Goal: Use online tool/utility: Utilize a website feature to perform a specific function

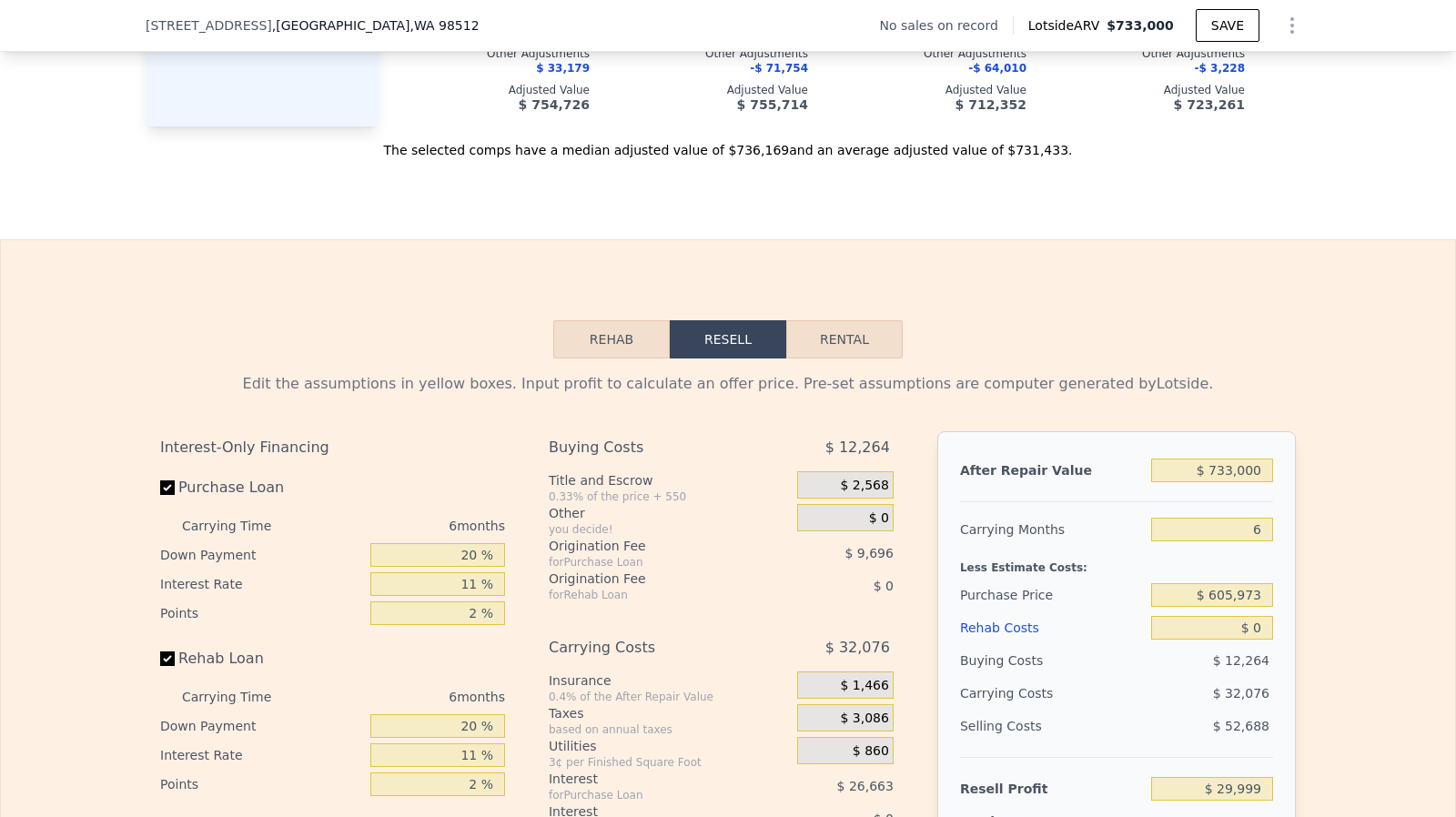
scroll to position [2463, 0]
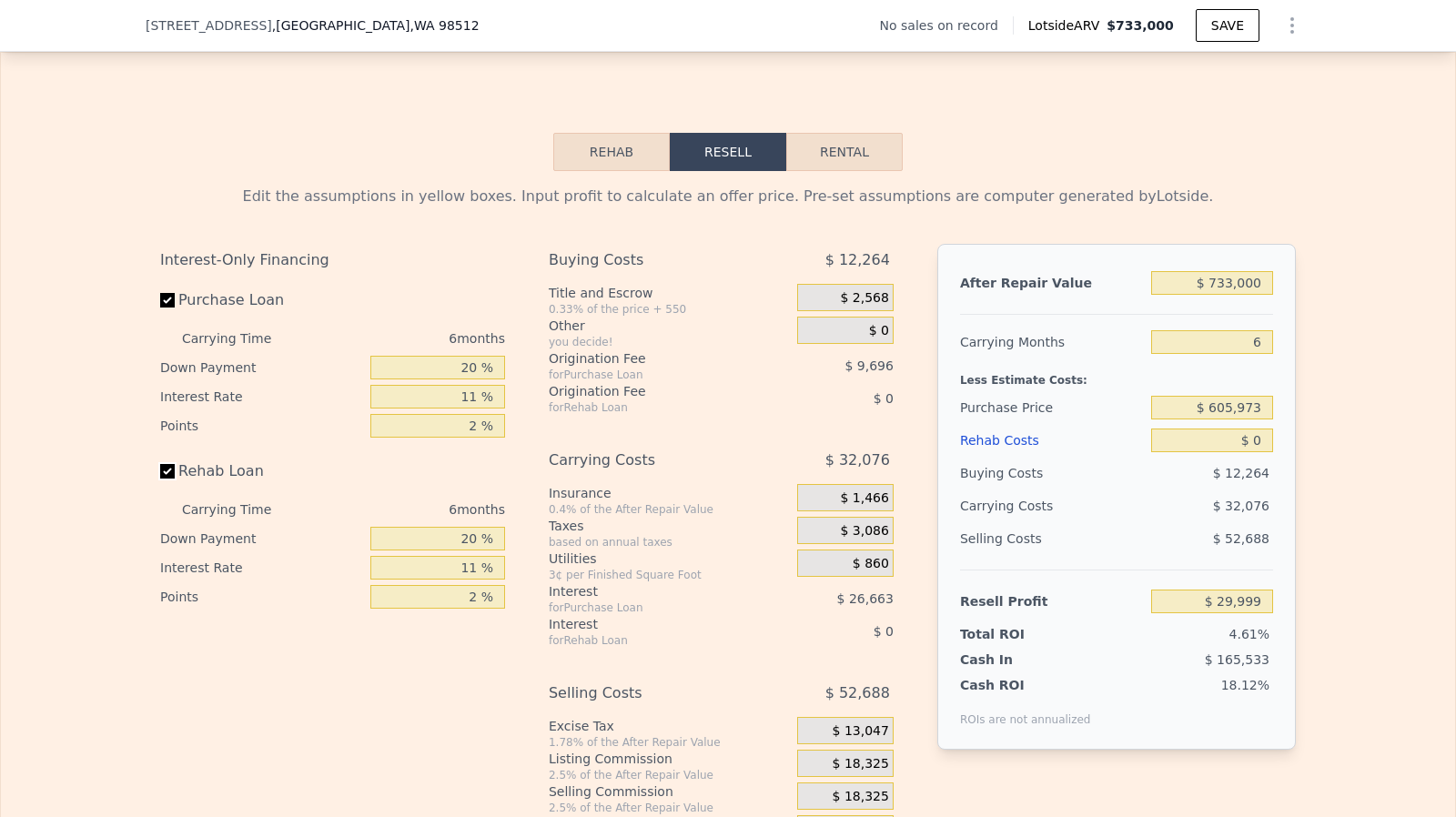
click at [160, 478] on input "Rehab Loan" at bounding box center [168, 471] width 15 height 15
checkbox input "false"
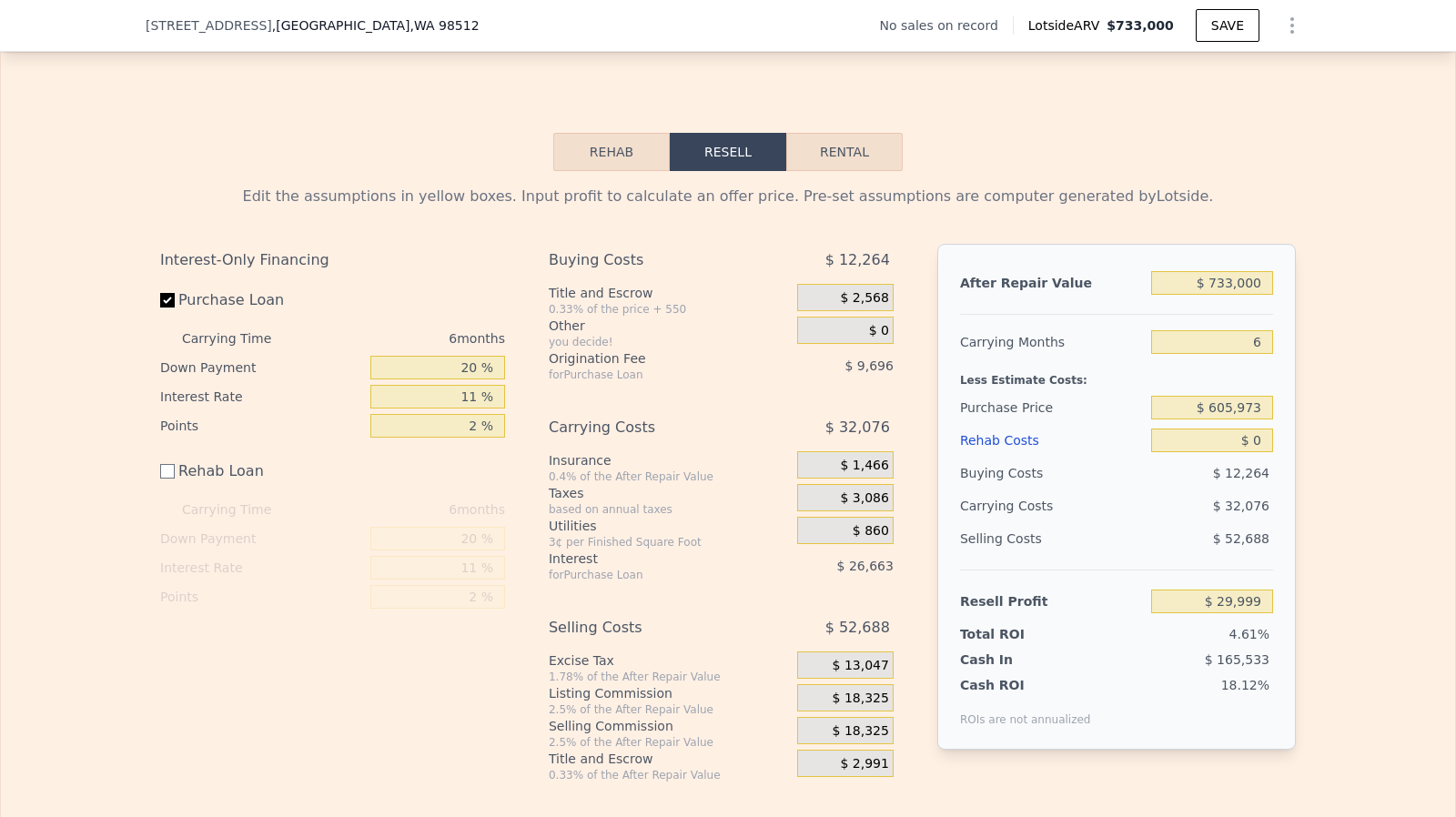
click at [1268, 301] on div "After Repair Value $ 733,000 Carrying Months 6 Less Estimate Costs: Purchase Pr…" at bounding box center [1116, 497] width 359 height 506
click at [1247, 294] on input "$ 733,000" at bounding box center [1212, 283] width 121 height 24
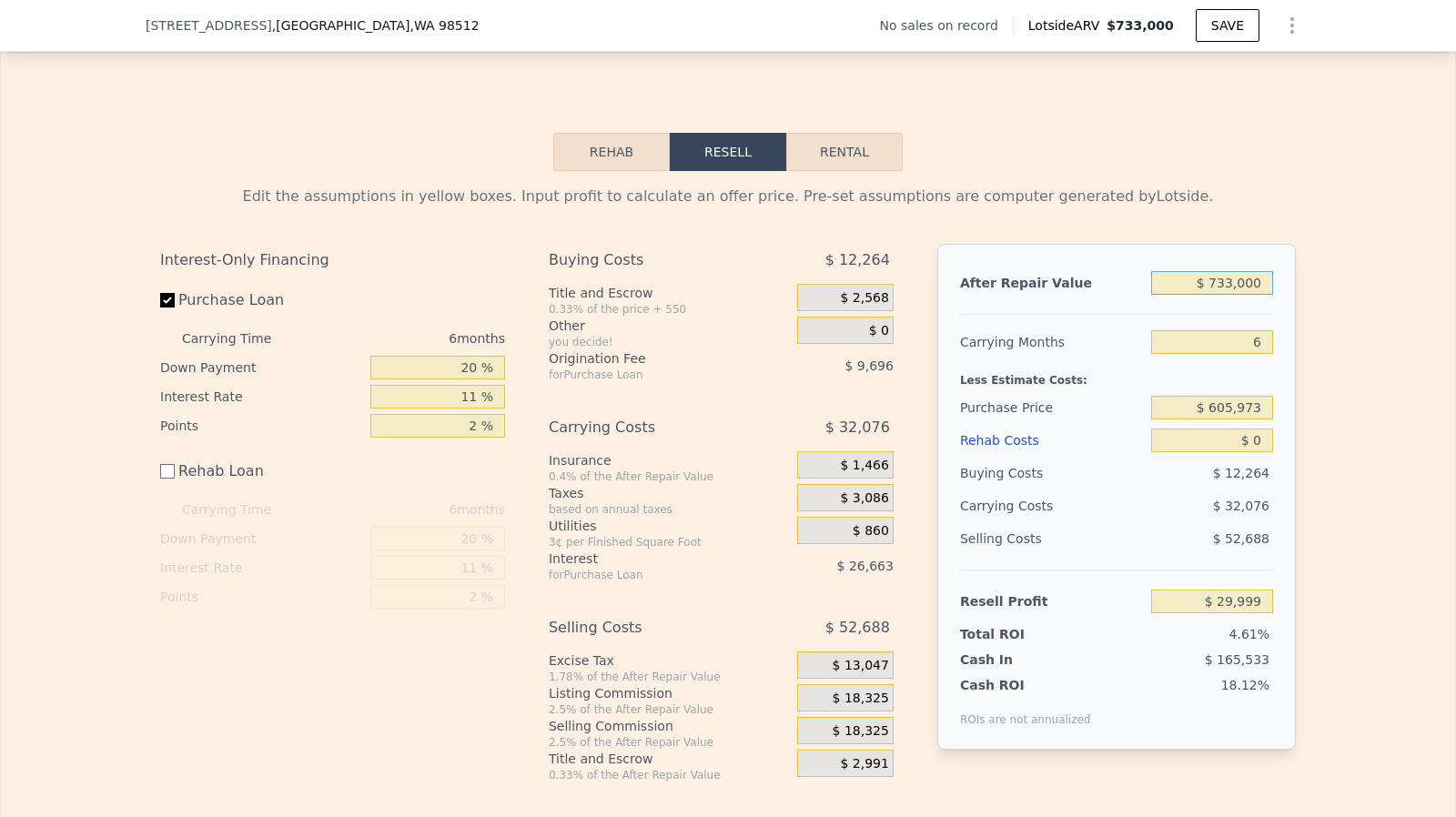
click at [1247, 294] on input "$ 733,000" at bounding box center [1212, 283] width 121 height 24
type input "$ 70"
type input "-$ 649,332"
type input "$ 700"
type input "-$ 648,748"
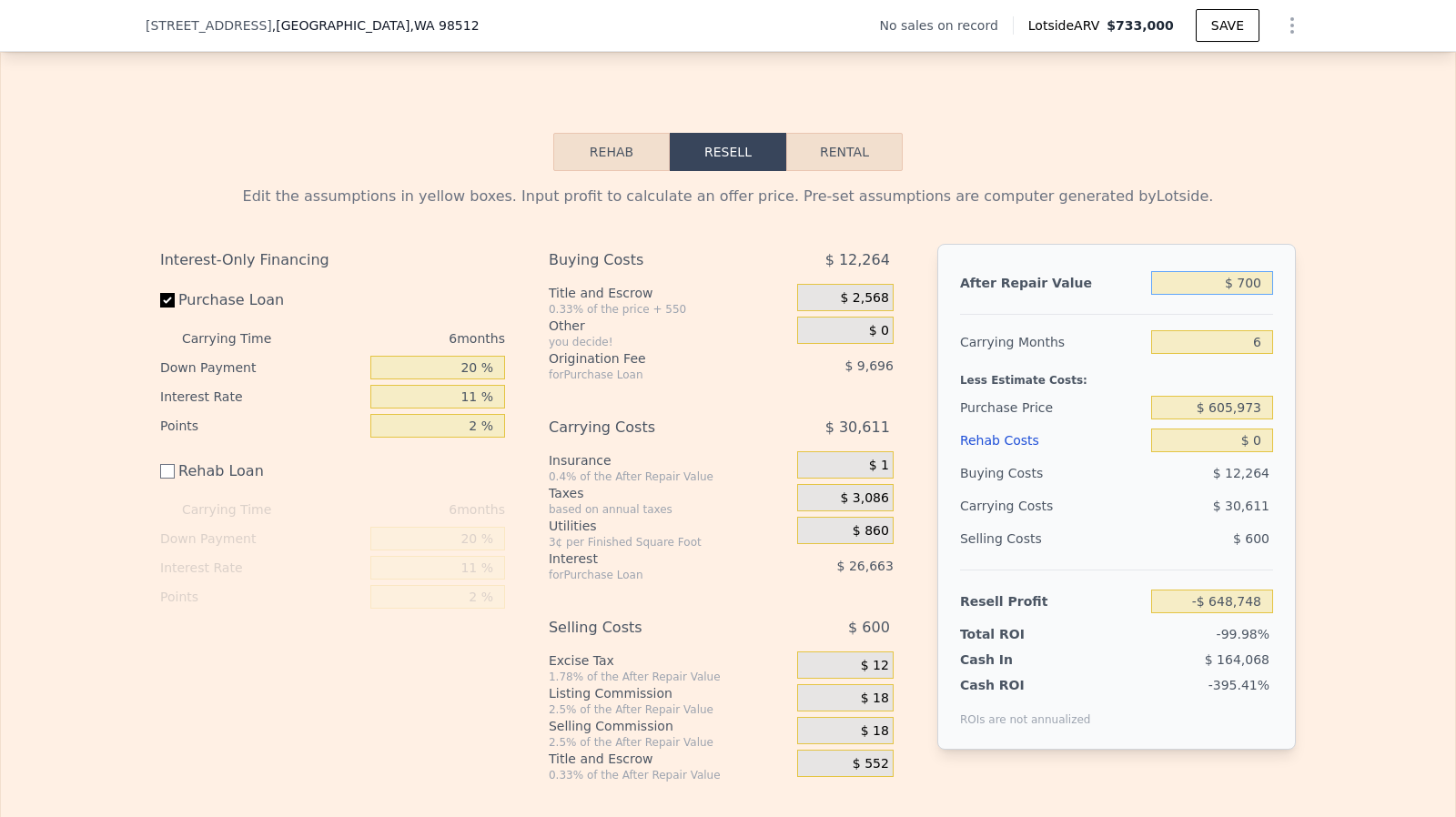
type input "$ 7,000"
type input "-$ 642,909"
type input "$ 70,000"
type input "-$ 584,516"
type input "$ 700,000"
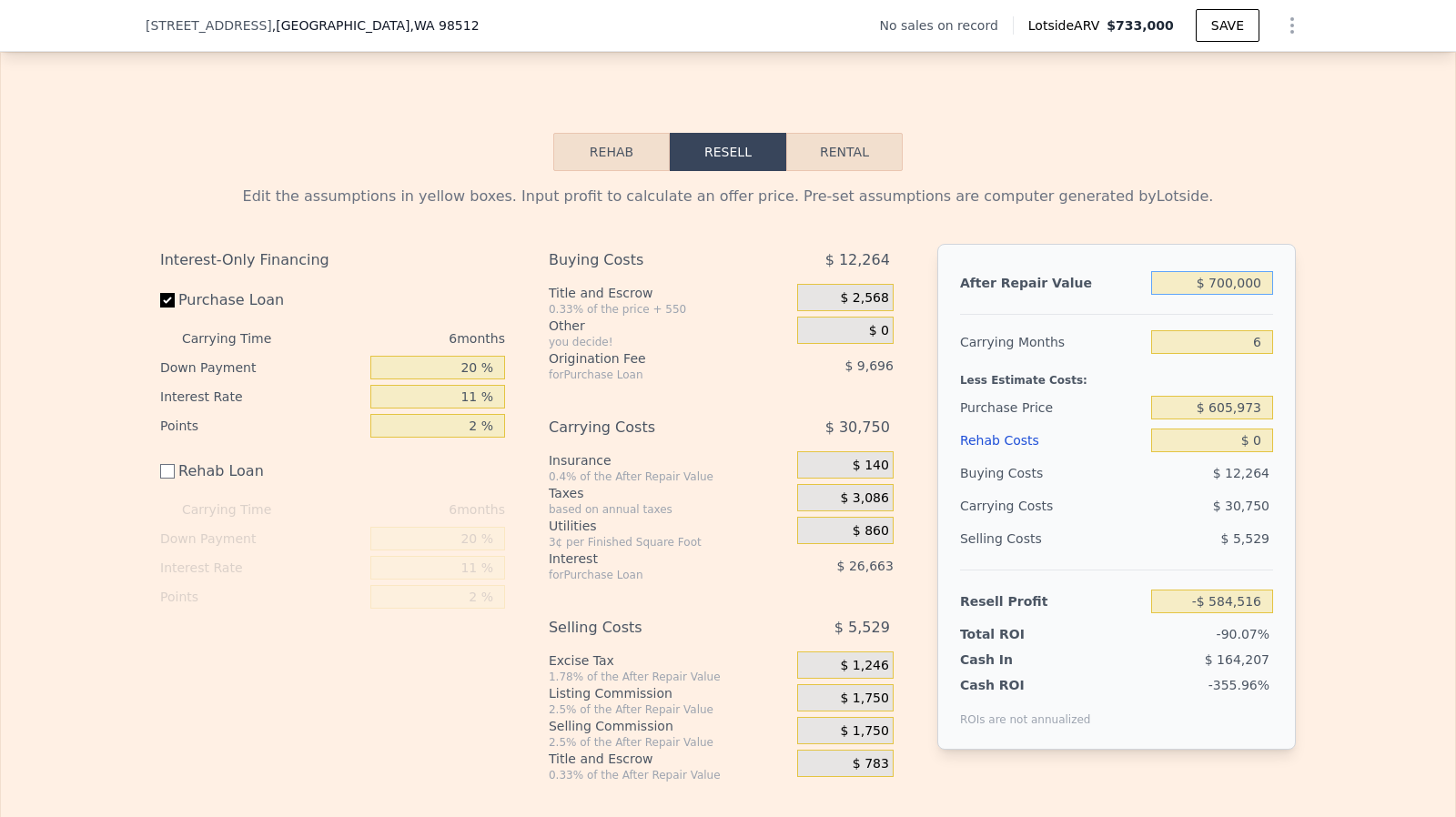
type input "-$ 588"
type input "$ 700,000"
click at [1260, 452] on input "$ 0" at bounding box center [1212, 441] width 121 height 24
type input "$ 1"
type input "-$ 589"
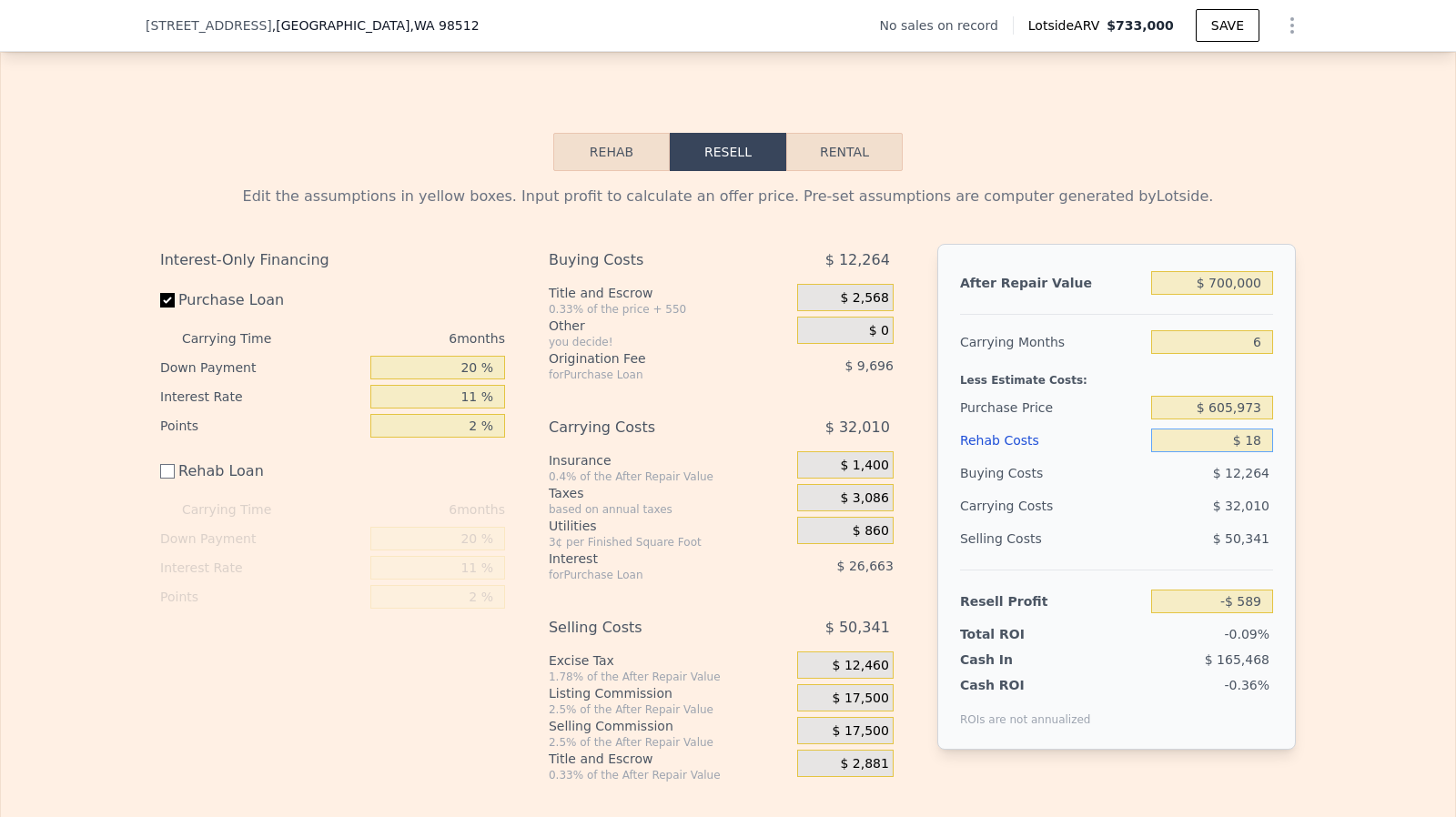
type input "$ 180"
type input "-$ 768"
type input "$ 1,800"
type input "-$ 2,388"
type input "$ 18,000"
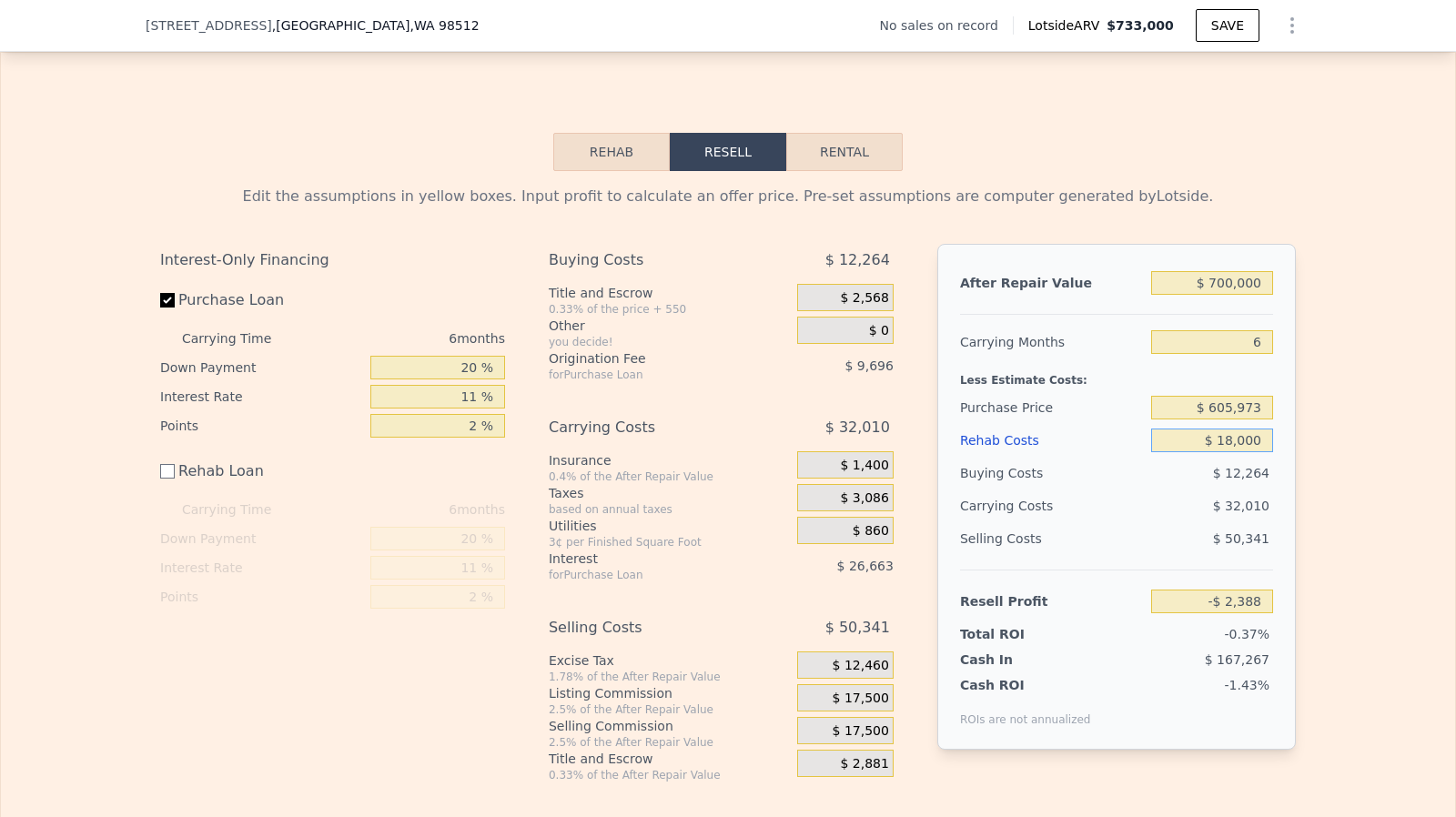
type input "-$ 18,588"
type input "$ 180,000"
type input "-$ 180,588"
type input "$ 180,000"
click at [1251, 420] on input "$ 605,973" at bounding box center [1212, 408] width 121 height 24
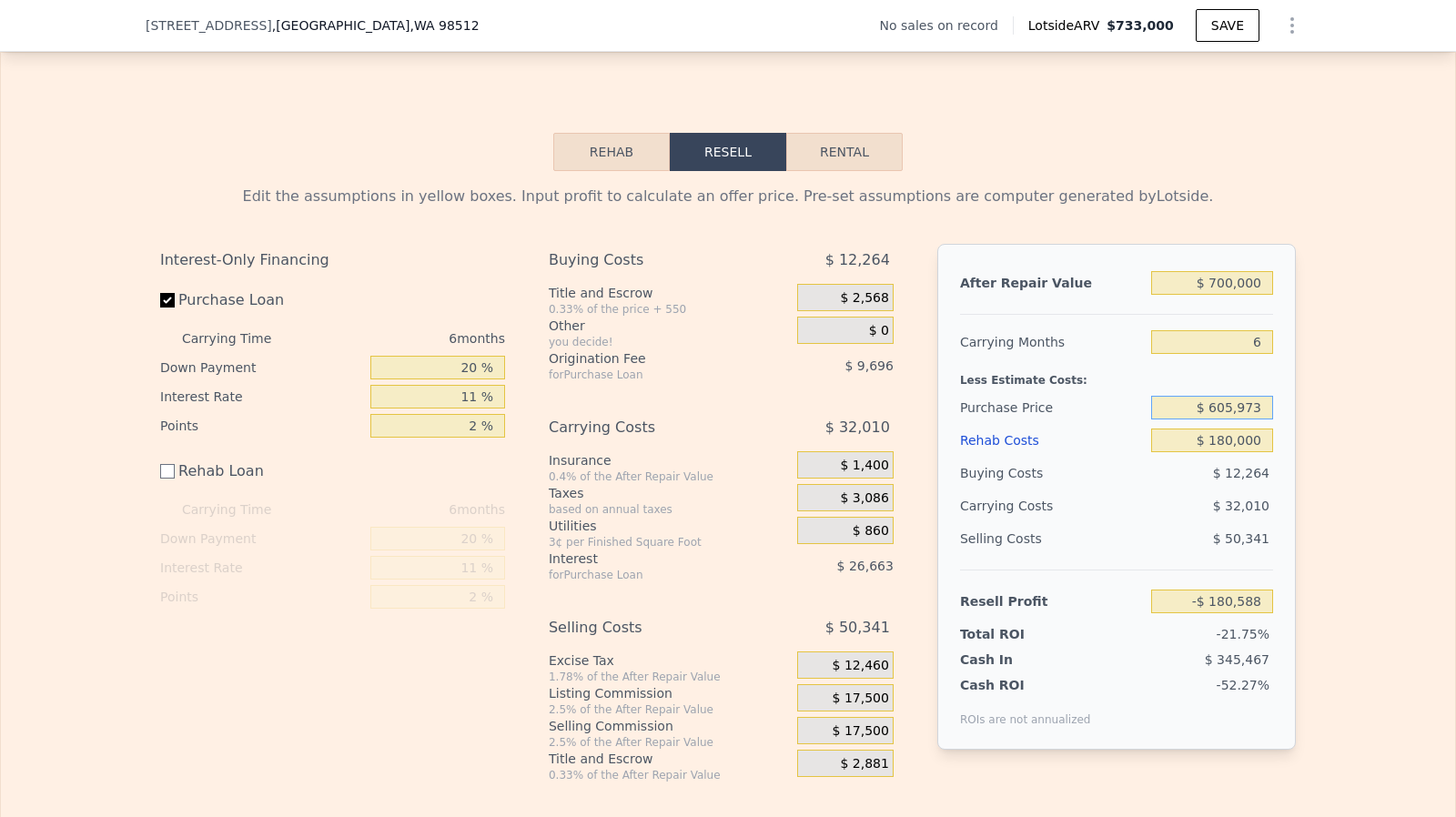
click at [1251, 420] on input "$ 605,973" at bounding box center [1212, 408] width 121 height 24
type input "$ 450,000"
click at [1247, 452] on input "$ 180,000" at bounding box center [1212, 441] width 121 height 24
type input "-$ 14,736"
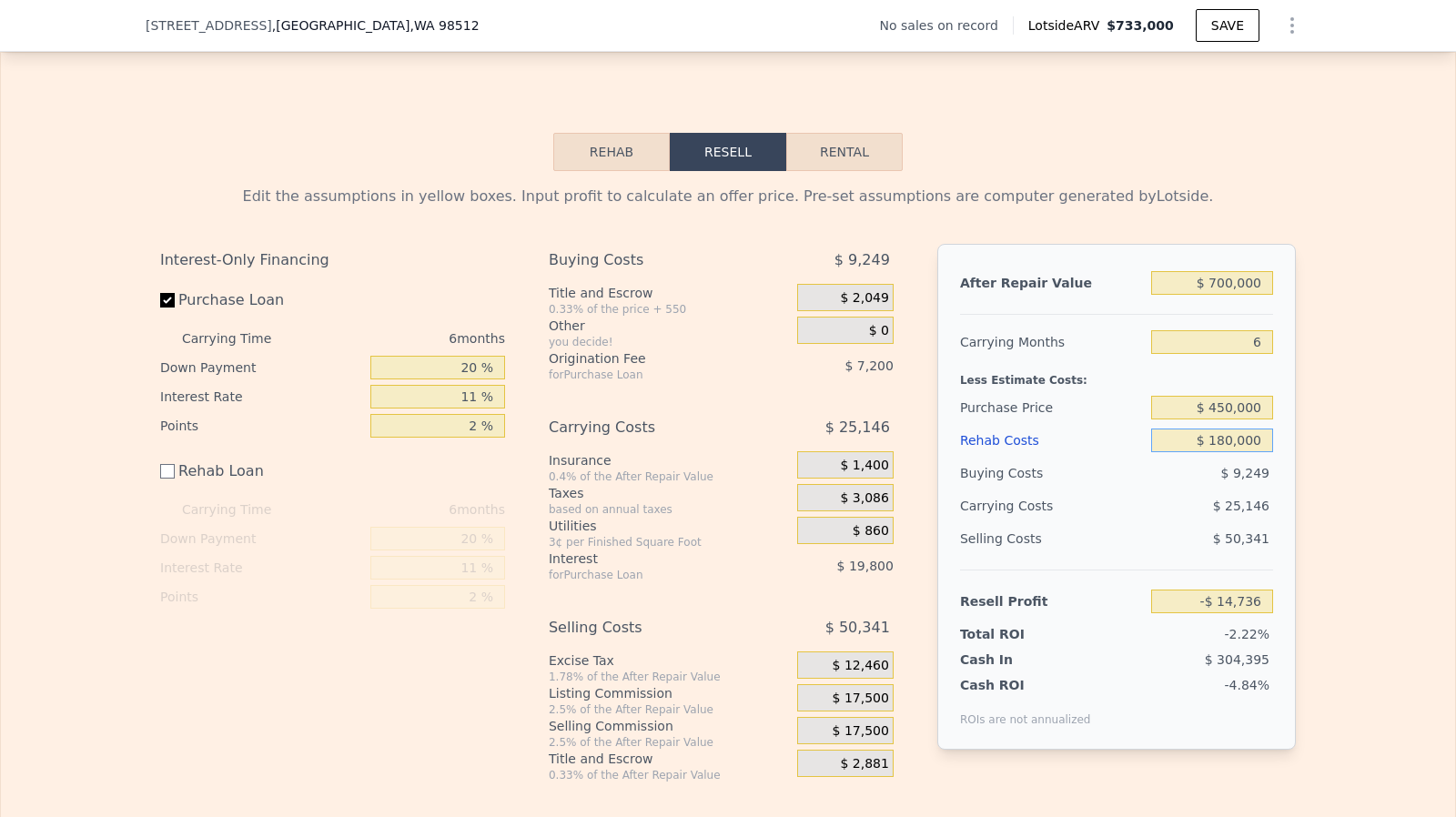
scroll to position [2480, 0]
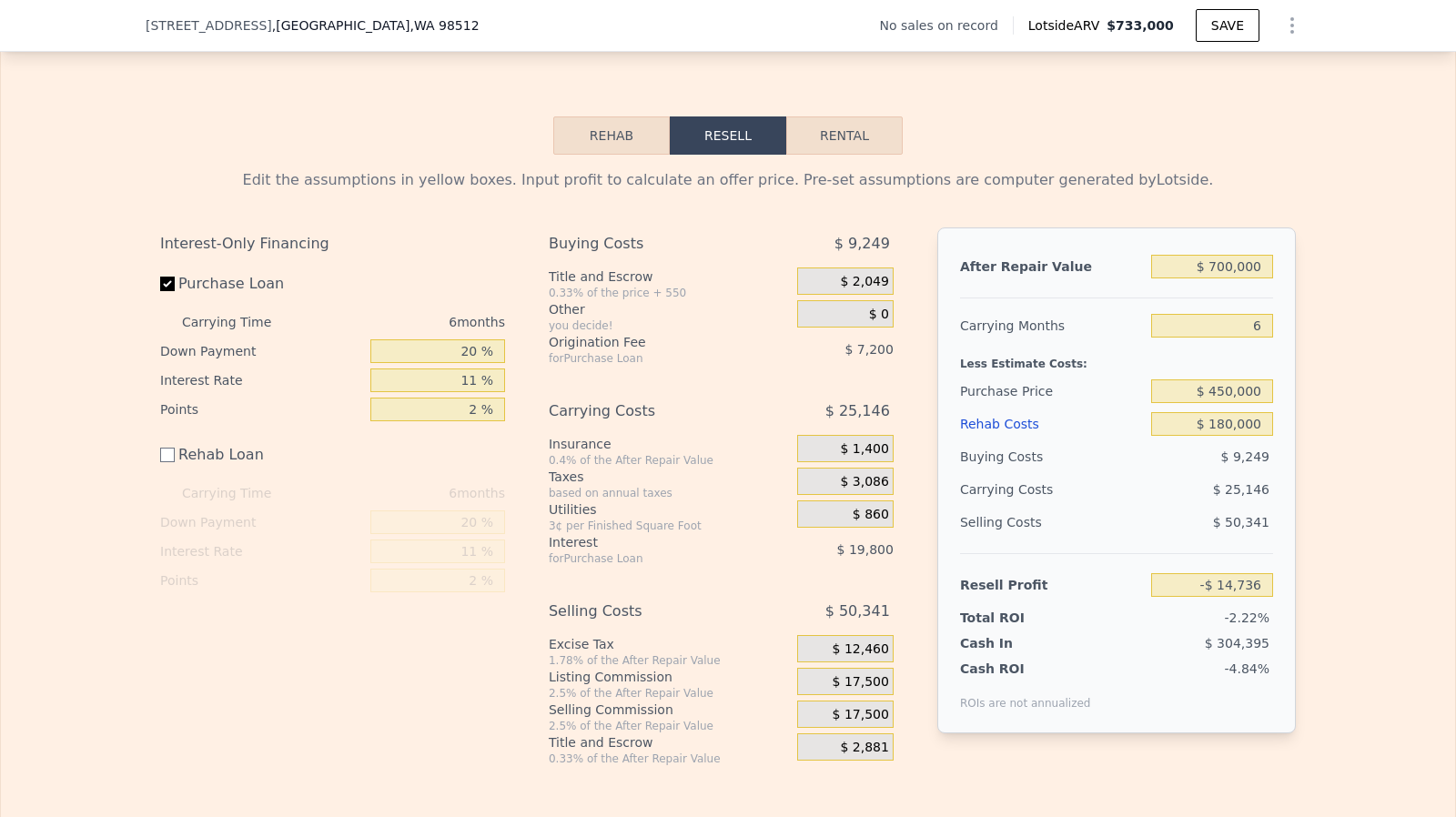
click at [1242, 432] on div "$ 180,000" at bounding box center [1212, 424] width 121 height 33
click at [1265, 403] on input "$ 450,000" at bounding box center [1212, 391] width 121 height 24
type input "$ 400,000"
click at [1247, 436] on input "$ 180,000" at bounding box center [1212, 424] width 121 height 24
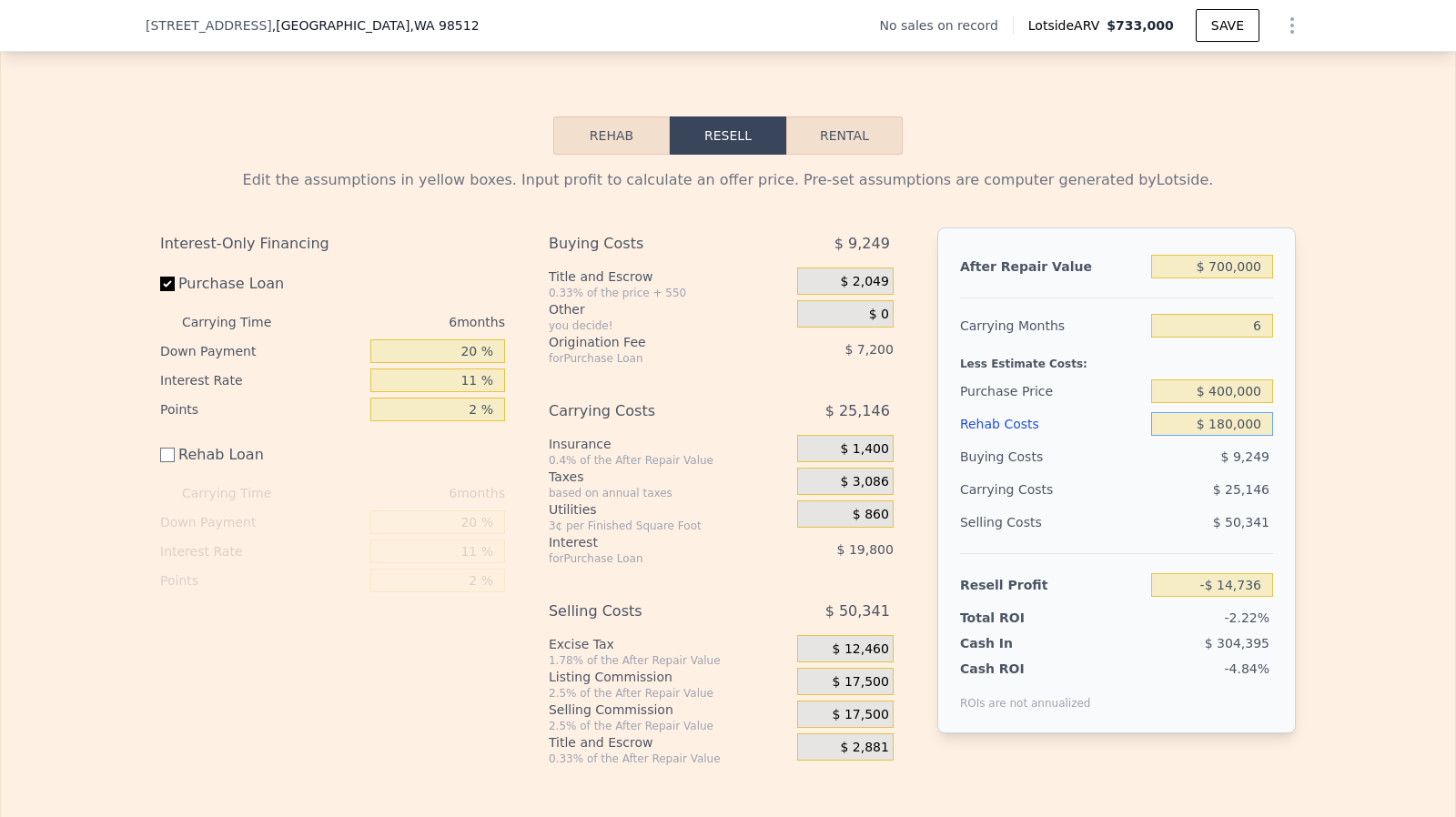
type input "$ 38,433"
click at [846, 690] on span "$ 17,500" at bounding box center [861, 683] width 56 height 17
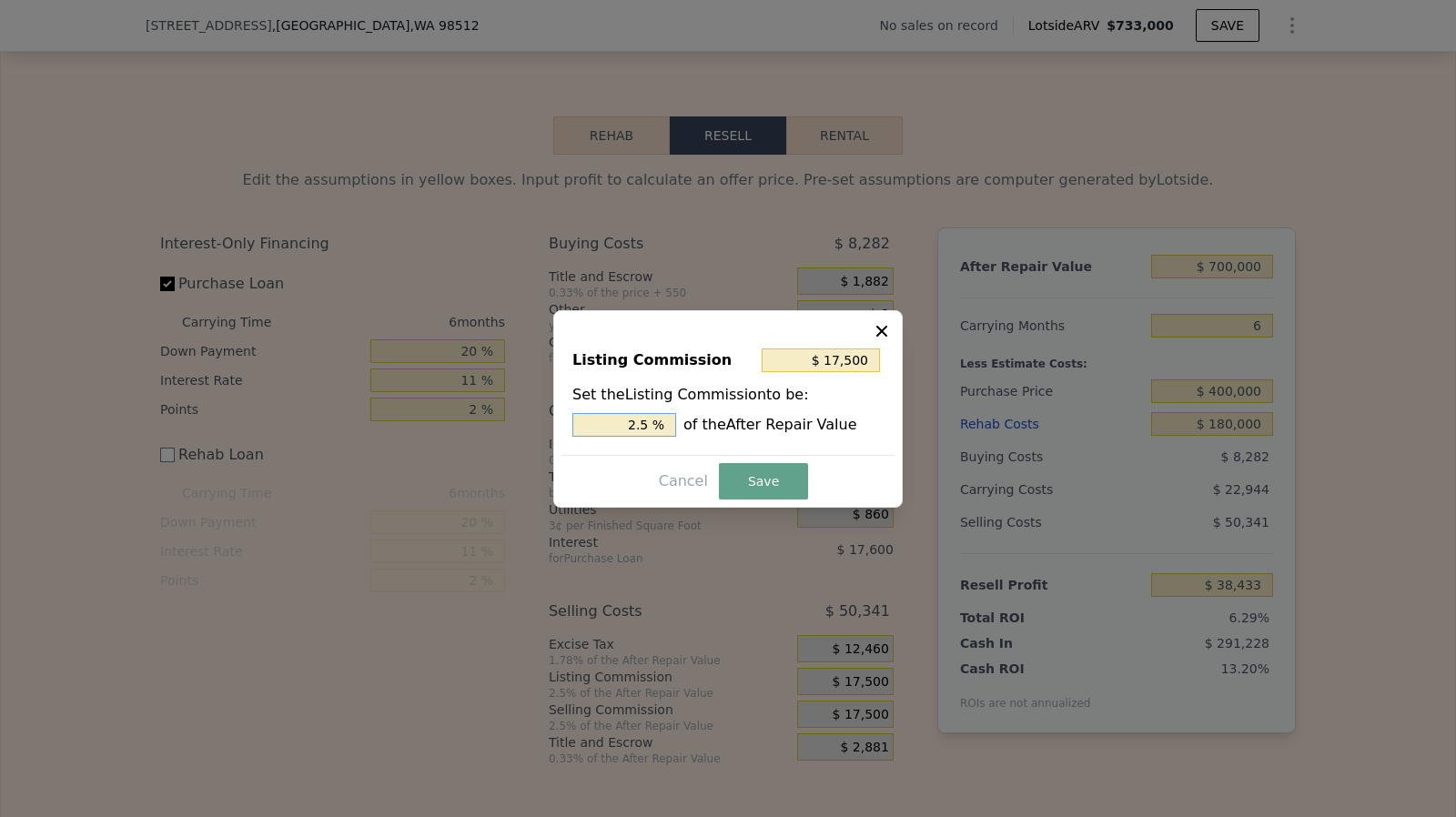
click at [653, 427] on input "2.5 %" at bounding box center [624, 425] width 104 height 24
type input "$ 14,000"
type input "2 %"
type input "$ 7,000"
type input "1 %"
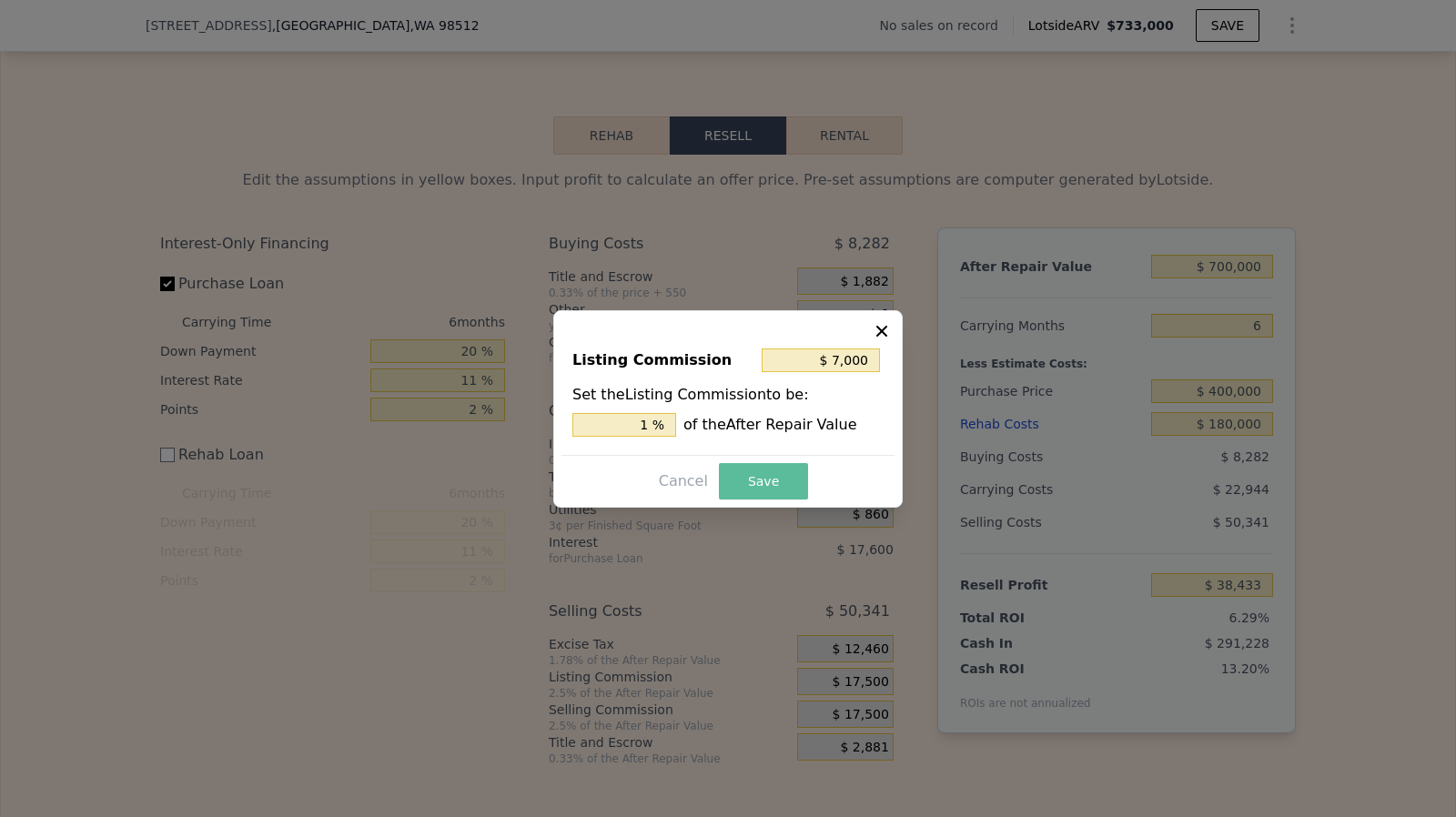
click at [767, 480] on button "Save" at bounding box center [763, 481] width 89 height 37
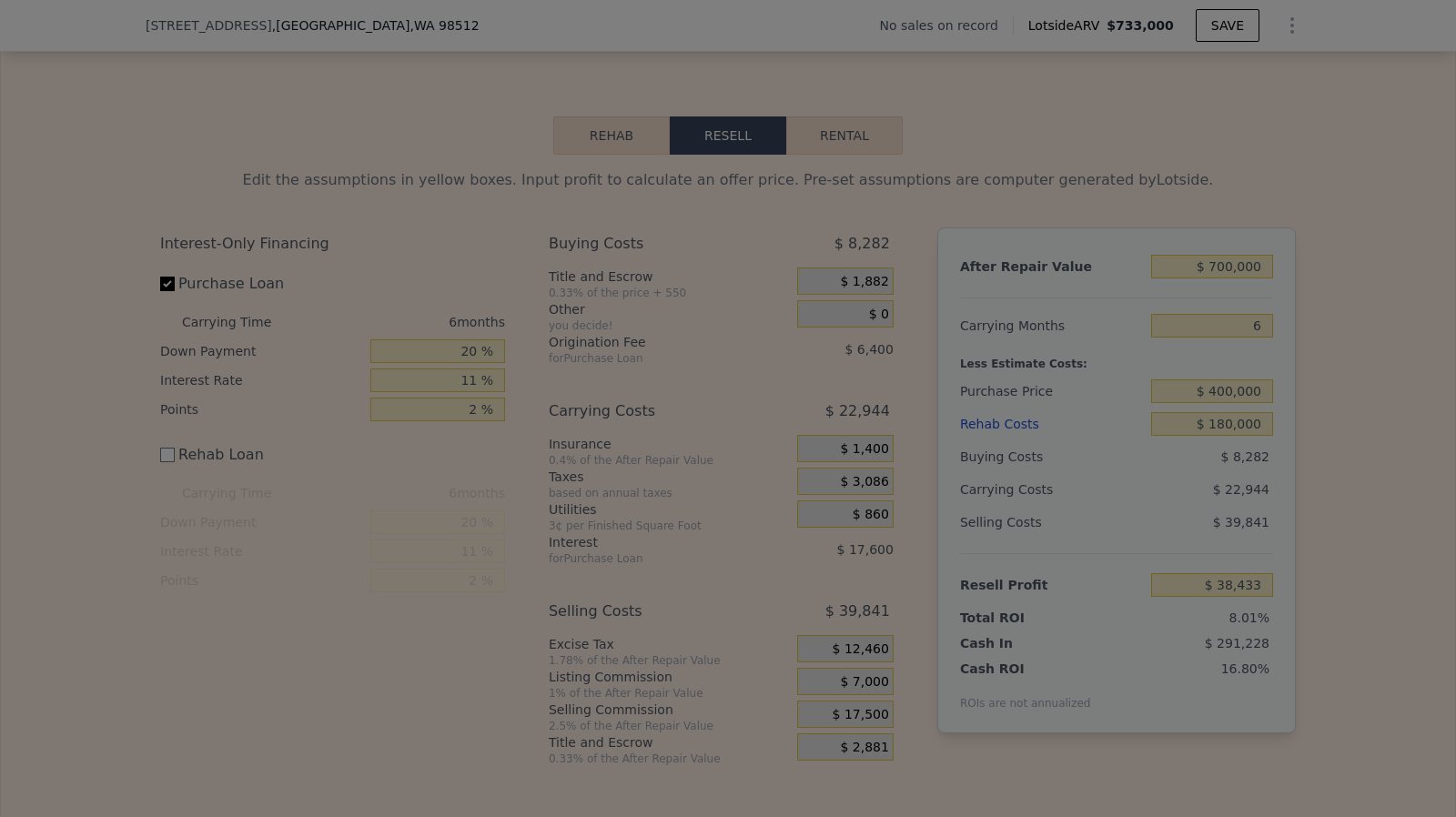
type input "$ 48,933"
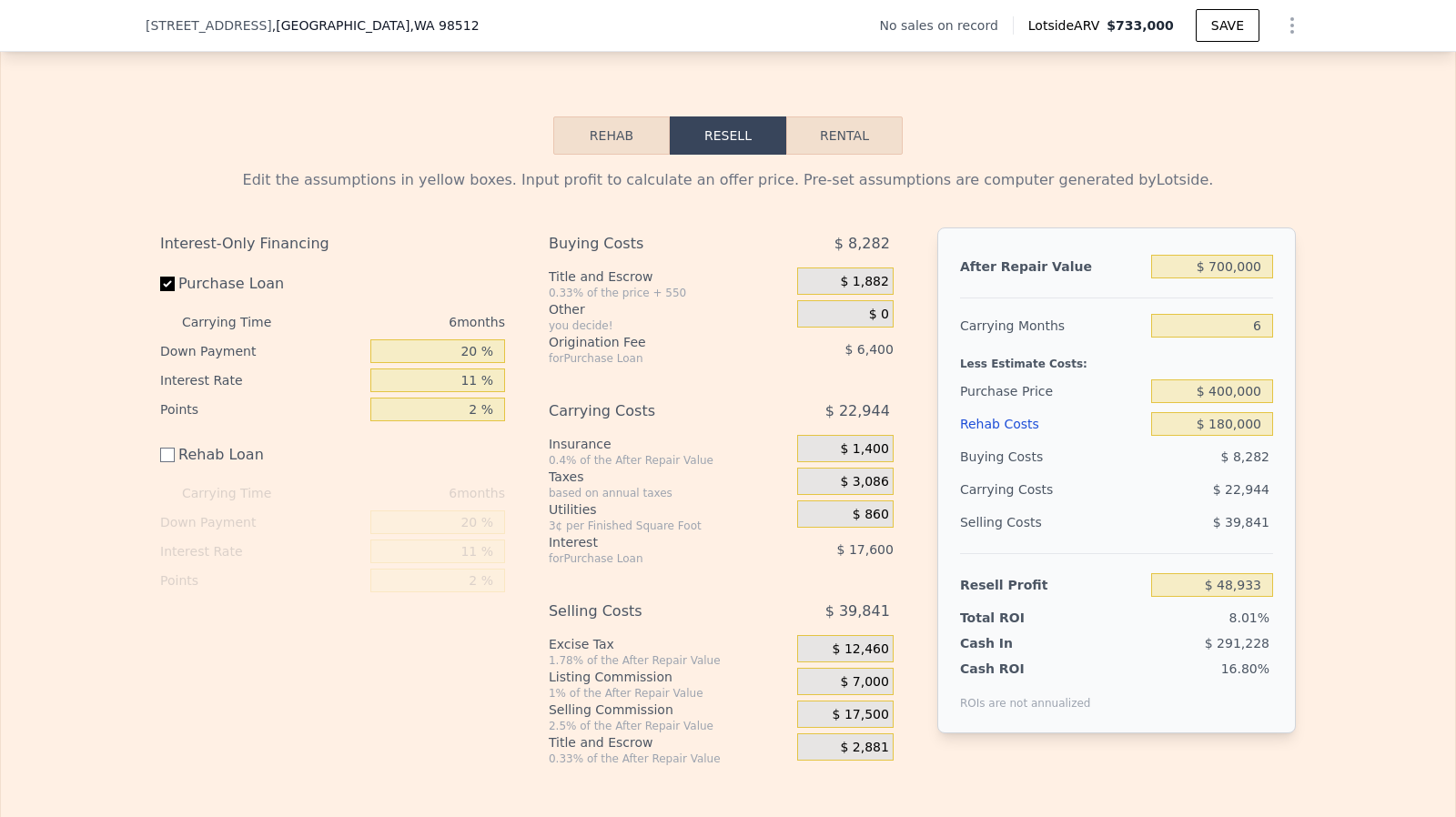
click at [1268, 349] on div "After Repair Value $ 700,000 Carrying Months 6 Less Estimate Costs: Purchase Pr…" at bounding box center [1116, 480] width 359 height 506
click at [1261, 338] on input "6" at bounding box center [1212, 326] width 121 height 24
type input "4"
type input "$ 56,582"
type input "4"
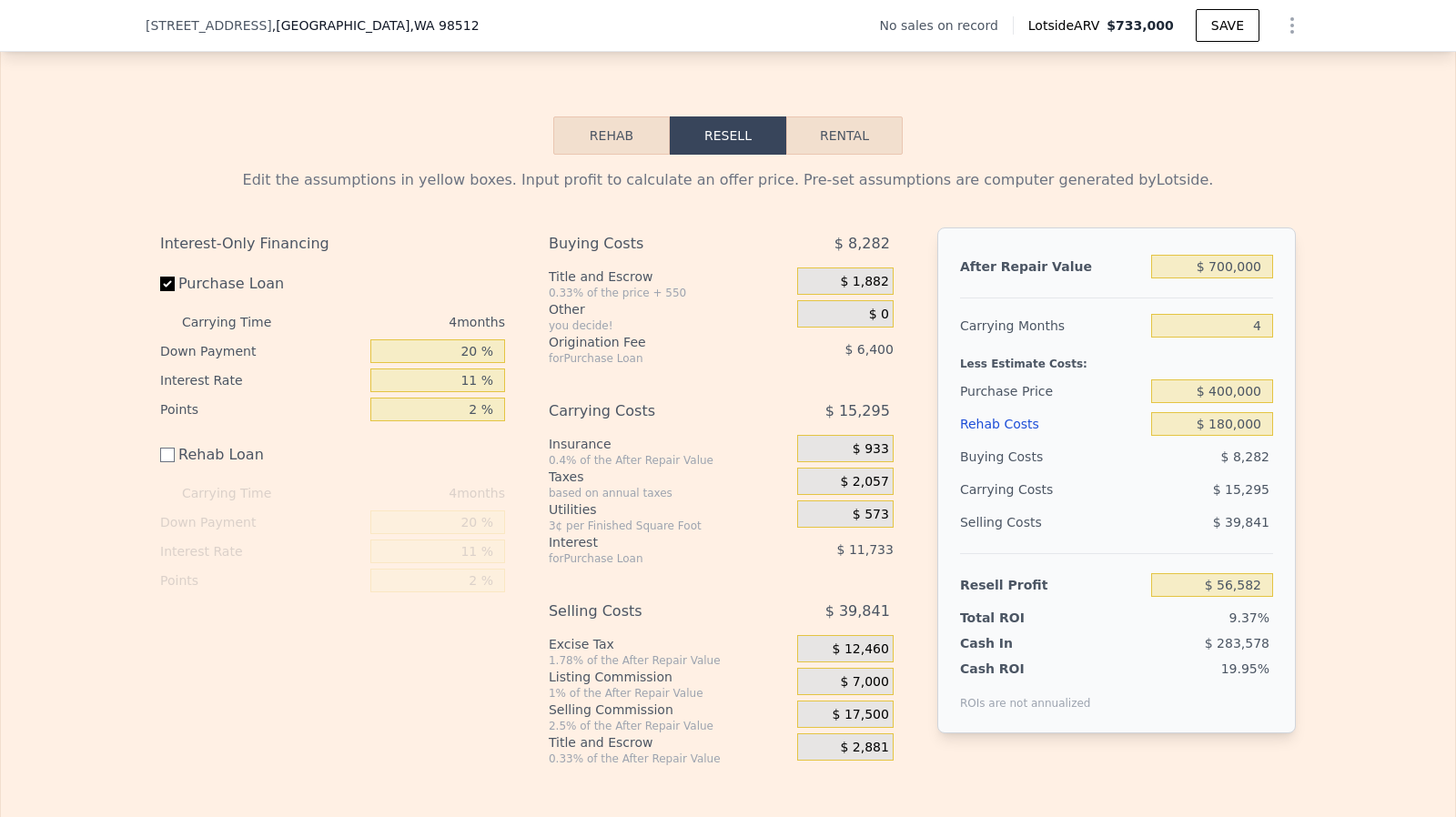
click at [1240, 408] on div "$ 400,000" at bounding box center [1212, 391] width 121 height 33
click at [1240, 436] on input "$ 180,000" at bounding box center [1212, 424] width 121 height 24
checkbox input "true"
type input "$ 733,000"
type input "6"
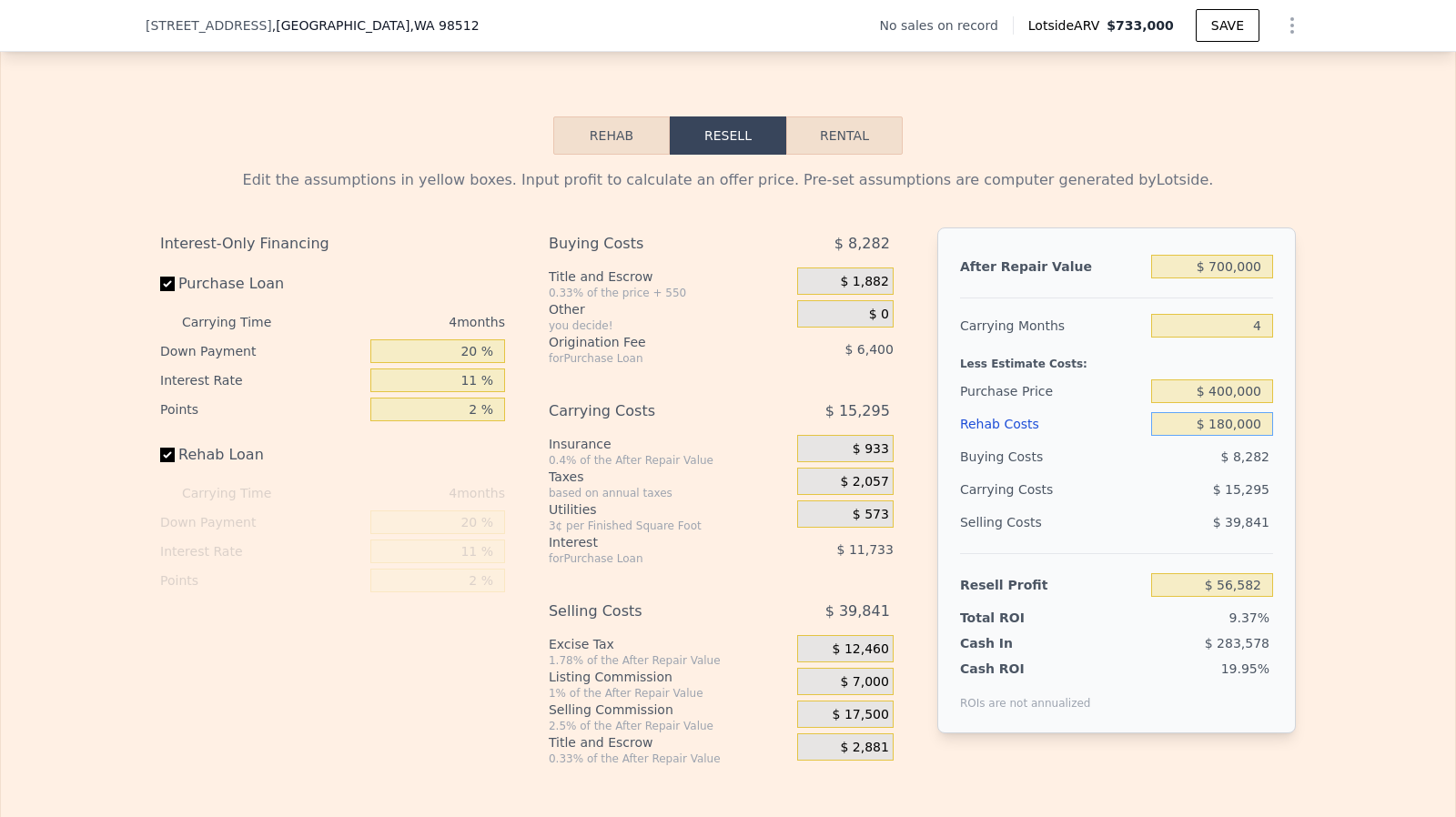
type input "$ 0"
type input "$ 29,999"
